Goal: Task Accomplishment & Management: Manage account settings

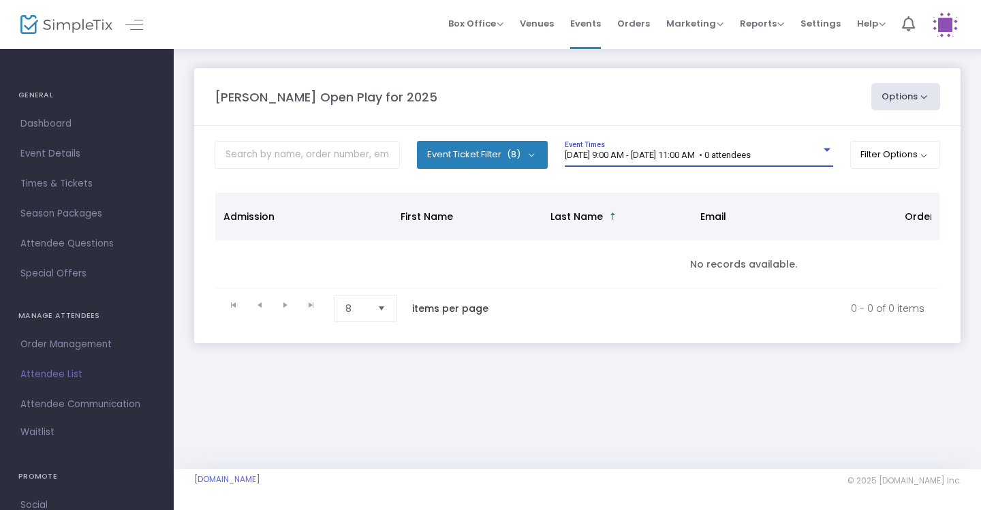
click at [750, 154] on span "[DATE] 9:00 AM - [DATE] 11:00 AM • 0 attendees" at bounding box center [658, 155] width 186 height 10
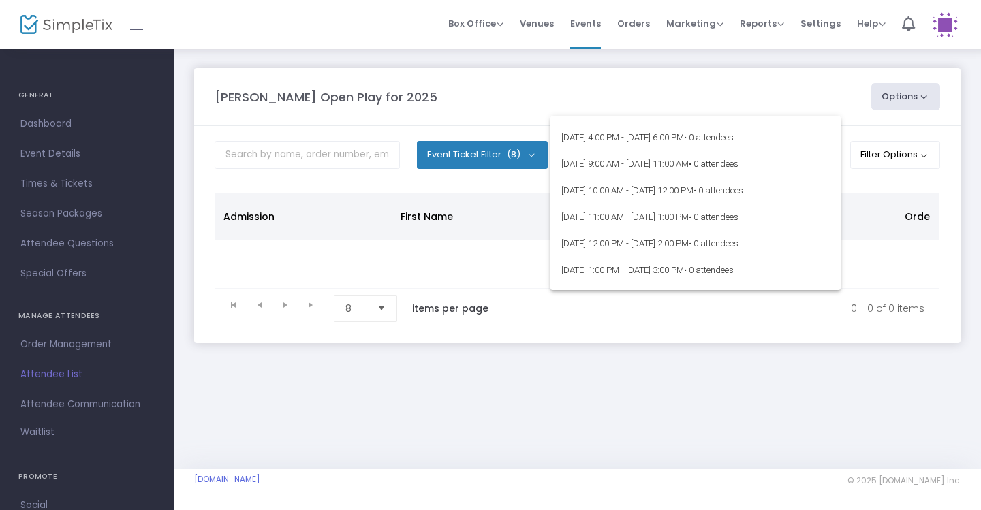
scroll to position [244, 0]
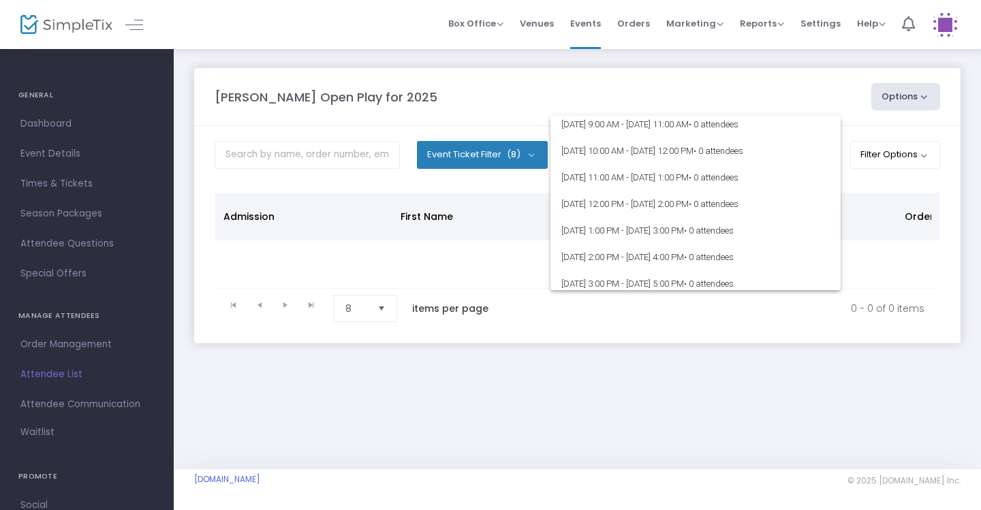
click at [725, 80] on div at bounding box center [490, 255] width 981 height 510
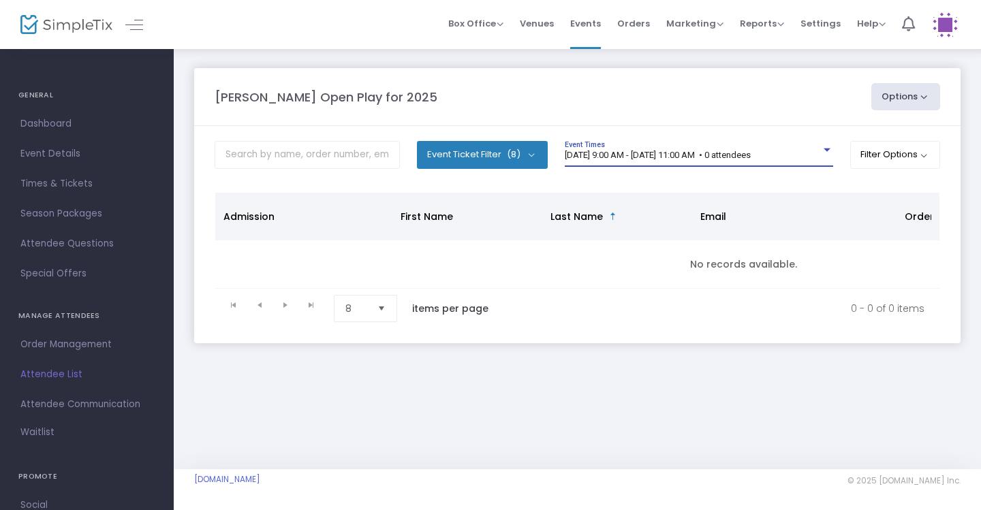
click at [728, 155] on span "[DATE] 9:00 AM - [DATE] 11:00 AM • 0 attendees" at bounding box center [658, 155] width 186 height 10
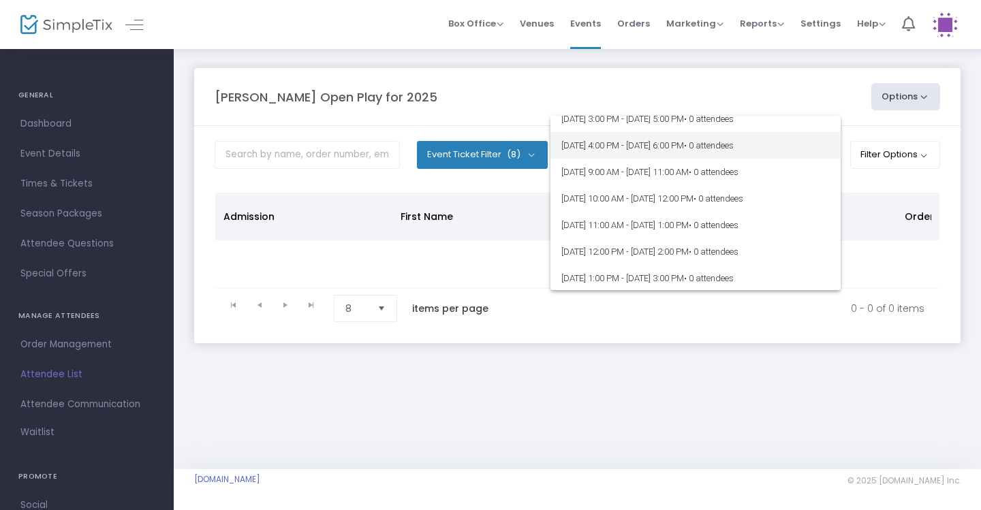
scroll to position [204, 0]
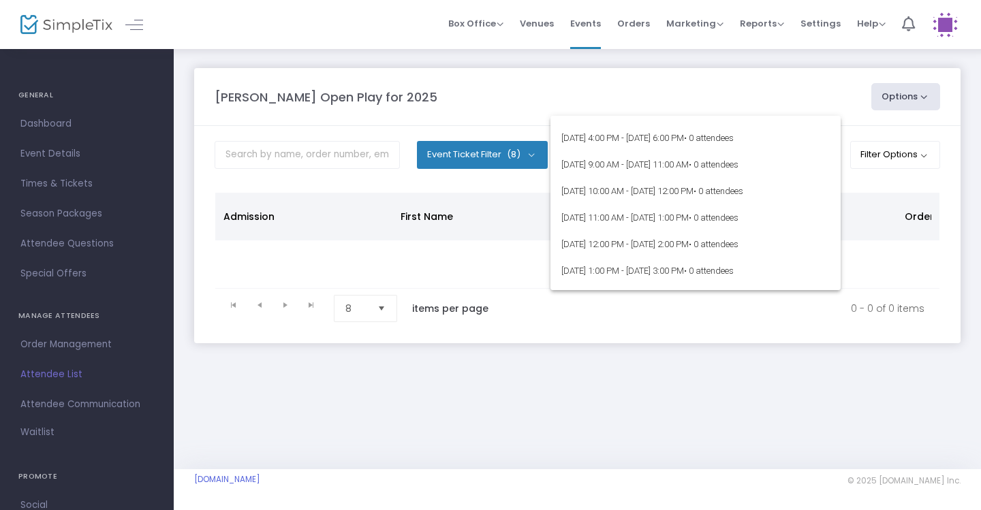
click at [730, 104] on div at bounding box center [490, 255] width 981 height 510
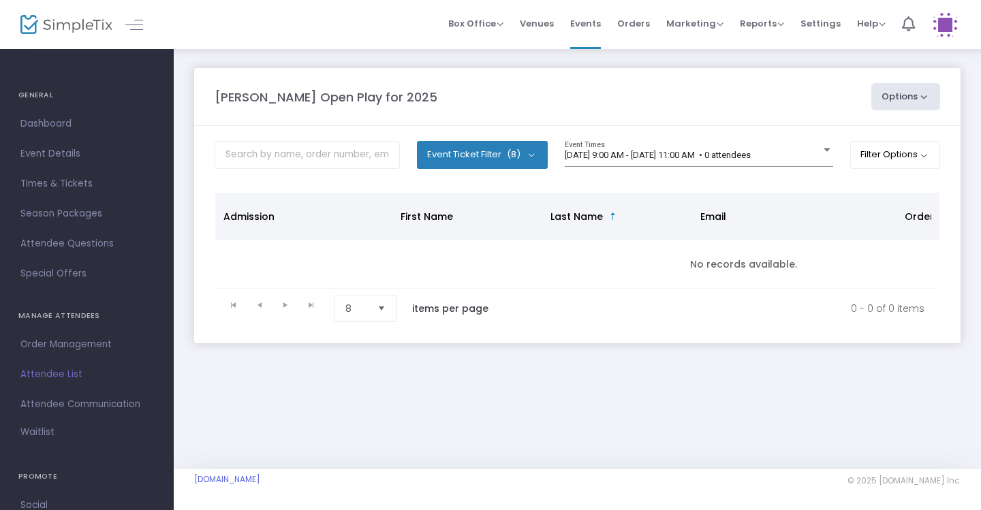
click at [730, 104] on div "[PERSON_NAME] Open Play for 2025" at bounding box center [536, 97] width 656 height 18
click at [812, 155] on div "[DATE] 9:00 AM - [DATE] 11:00 AM • 0 attendees" at bounding box center [693, 155] width 256 height 10
click at [757, 161] on div "9/22/2025 @ 9:00 AM - 9/22/2025 @ 11:00 AM • 0 attendees Event Times" at bounding box center [699, 154] width 268 height 26
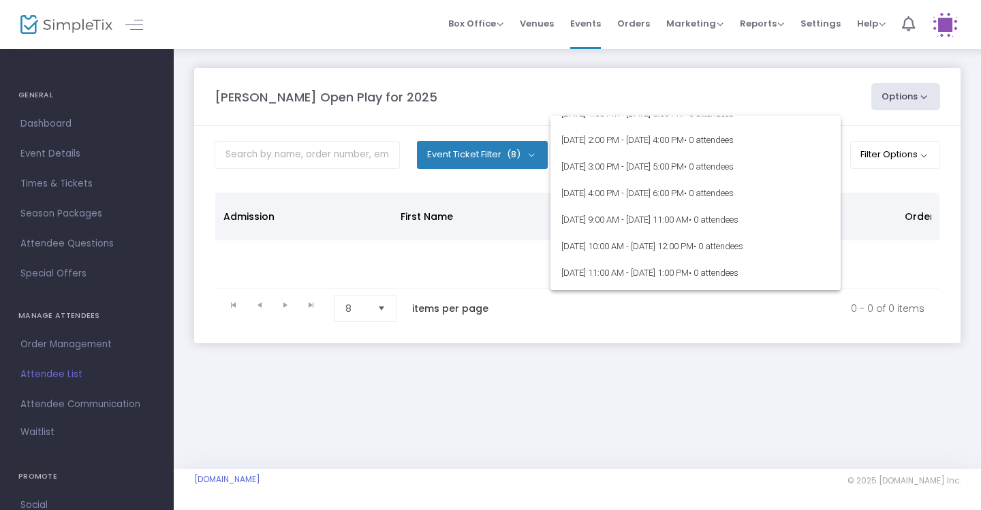
scroll to position [155, 0]
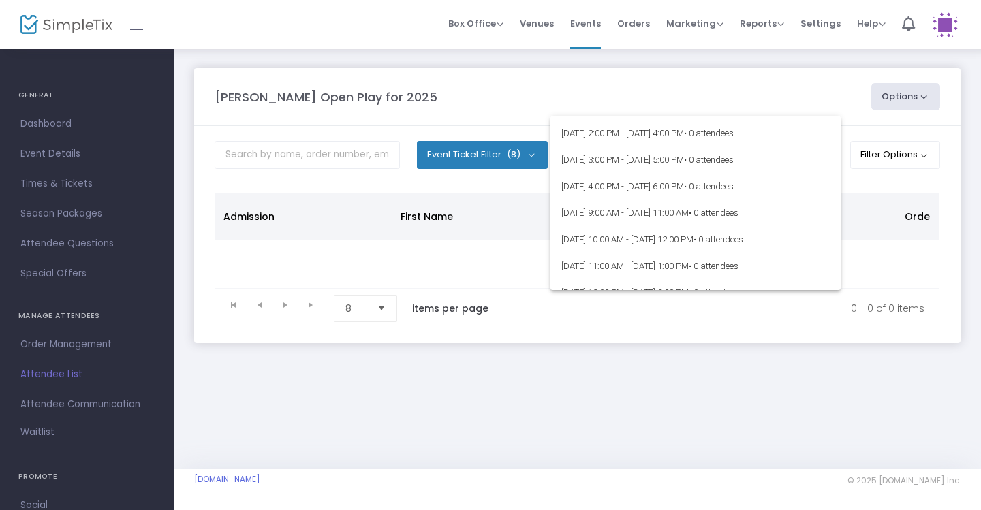
click at [692, 65] on div at bounding box center [490, 255] width 981 height 510
